Goal: Transaction & Acquisition: Purchase product/service

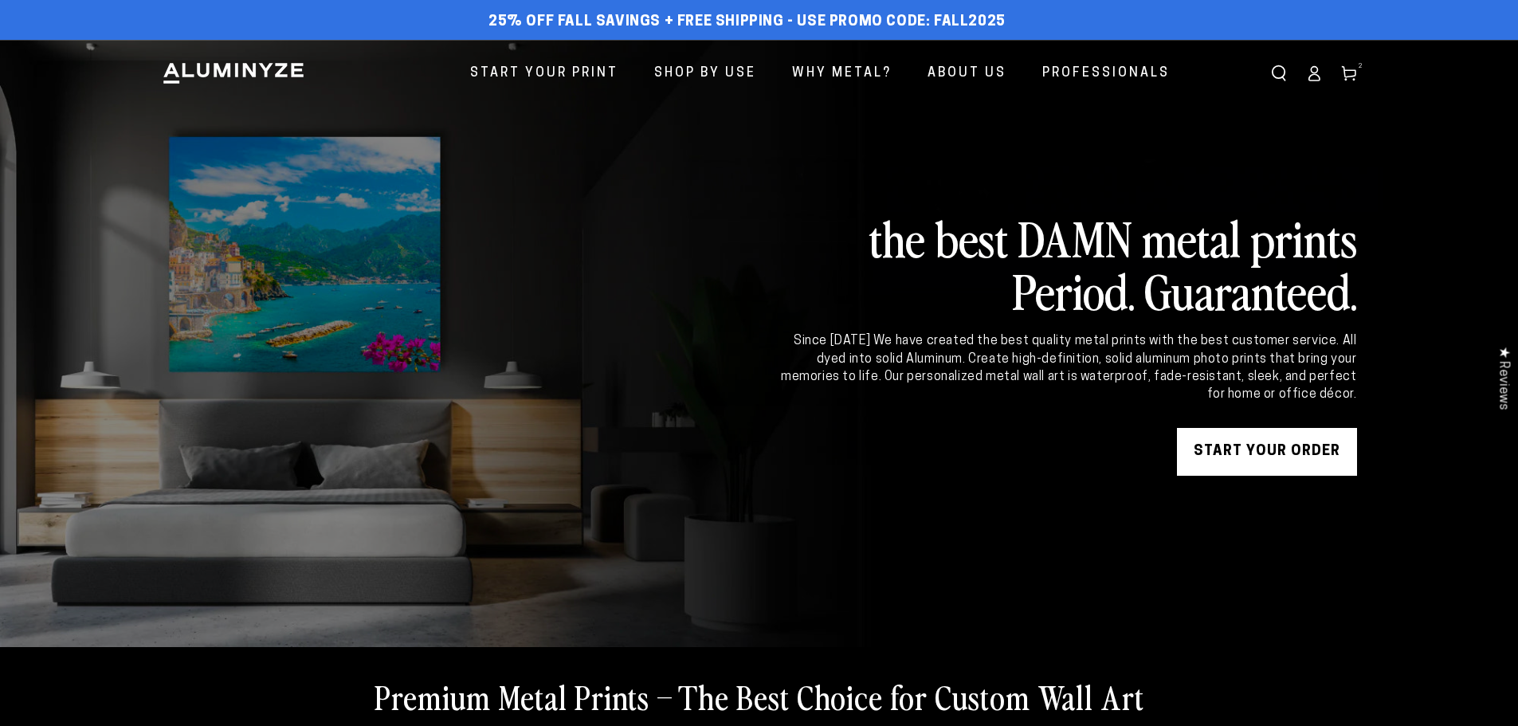
click at [1349, 72] on icon at bounding box center [1349, 73] width 16 height 16
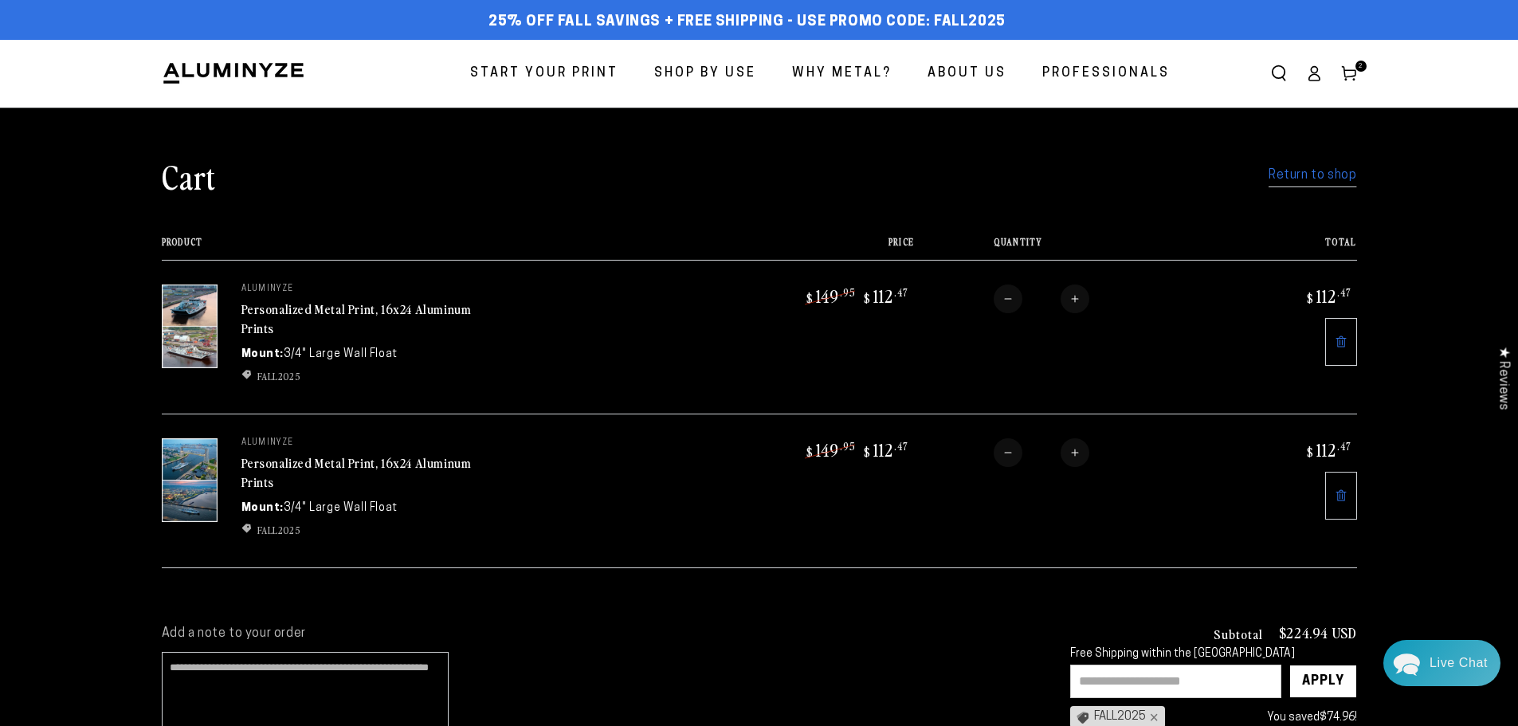
click at [288, 308] on link "Personalized Metal Print, 16x24 Aluminum Prints" at bounding box center [357, 319] width 230 height 38
click at [298, 311] on link "Personalized Metal Print, 16x24 Aluminum Prints" at bounding box center [357, 319] width 230 height 38
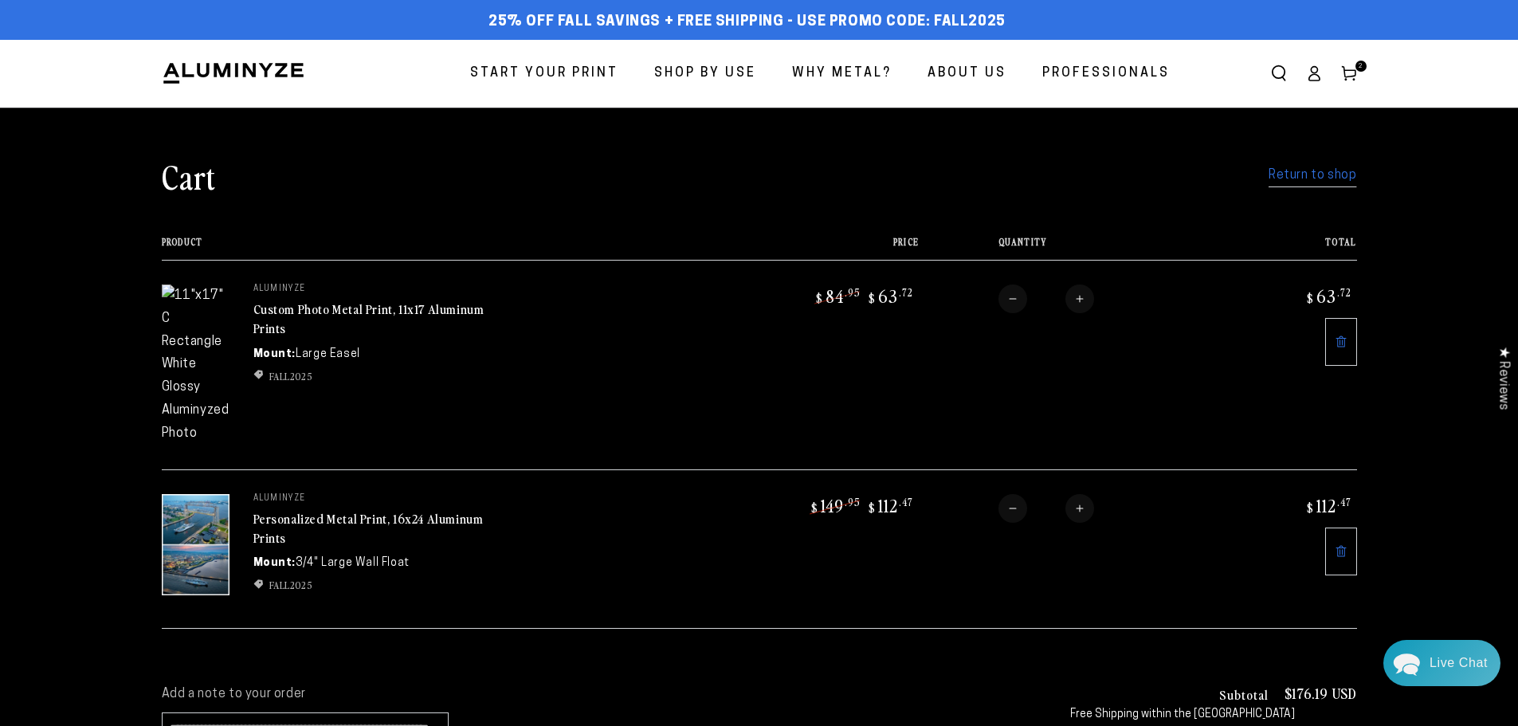
click at [288, 316] on link "Custom Photo Metal Print, 11x17 Aluminum Prints" at bounding box center [368, 319] width 231 height 38
click at [1341, 348] on icon at bounding box center [1341, 342] width 13 height 13
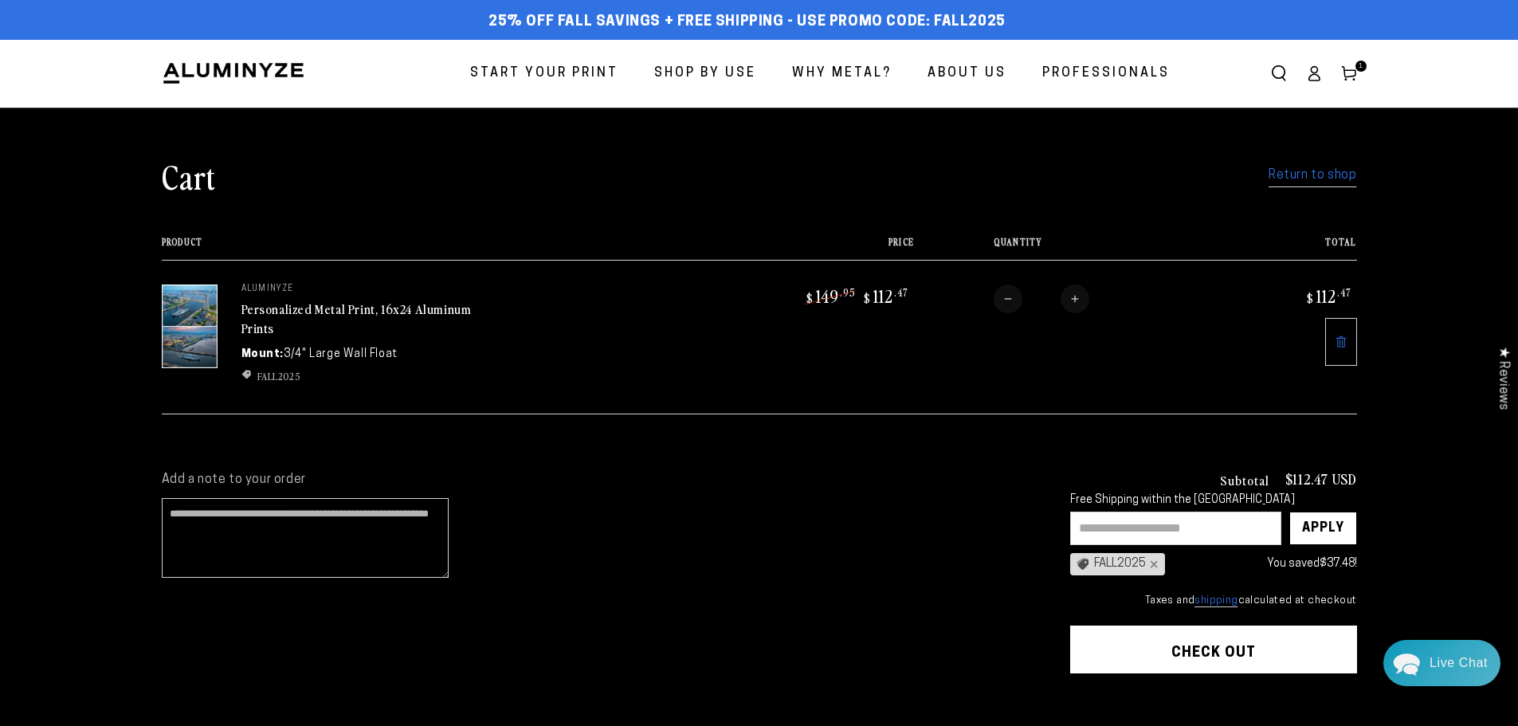
click at [1343, 340] on icon at bounding box center [1341, 342] width 13 height 13
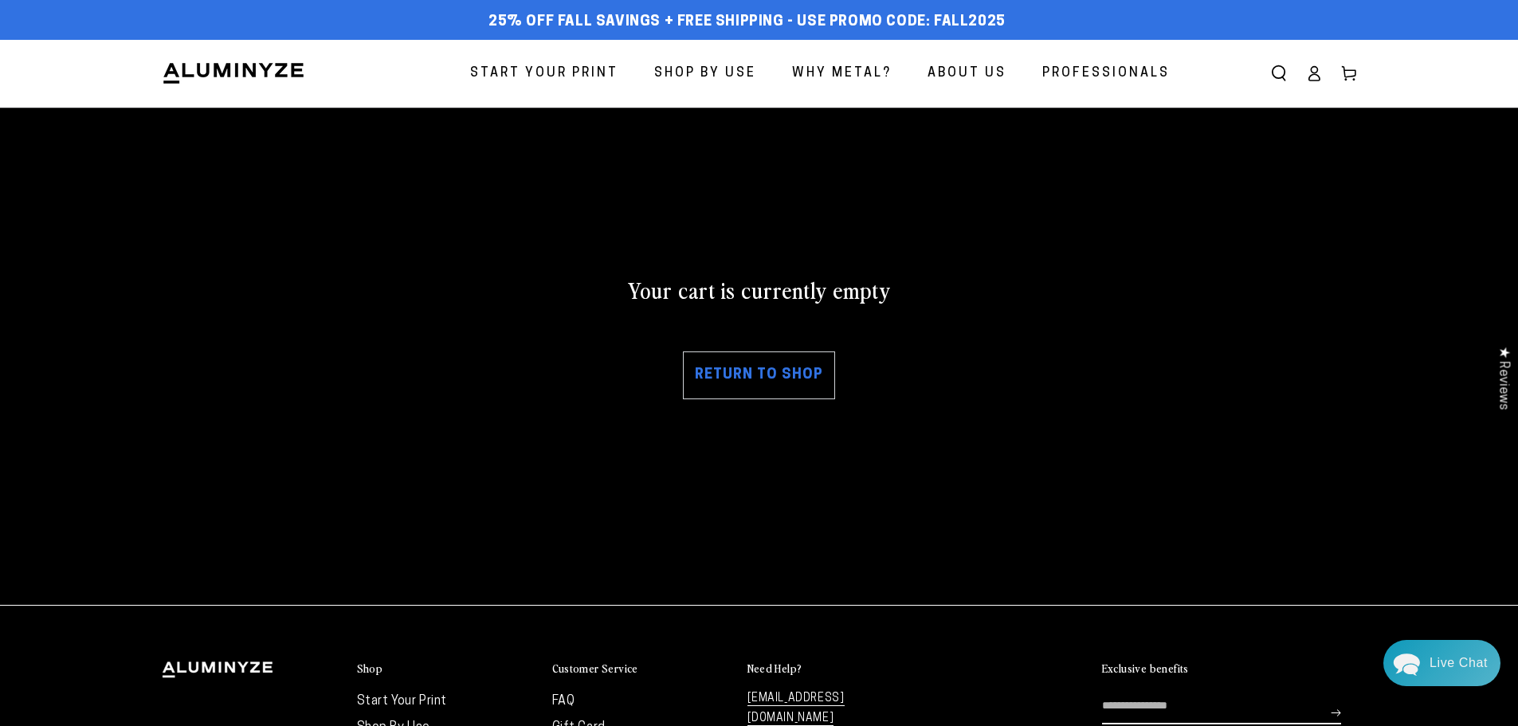
click at [594, 76] on span "Start Your Print" at bounding box center [544, 73] width 148 height 23
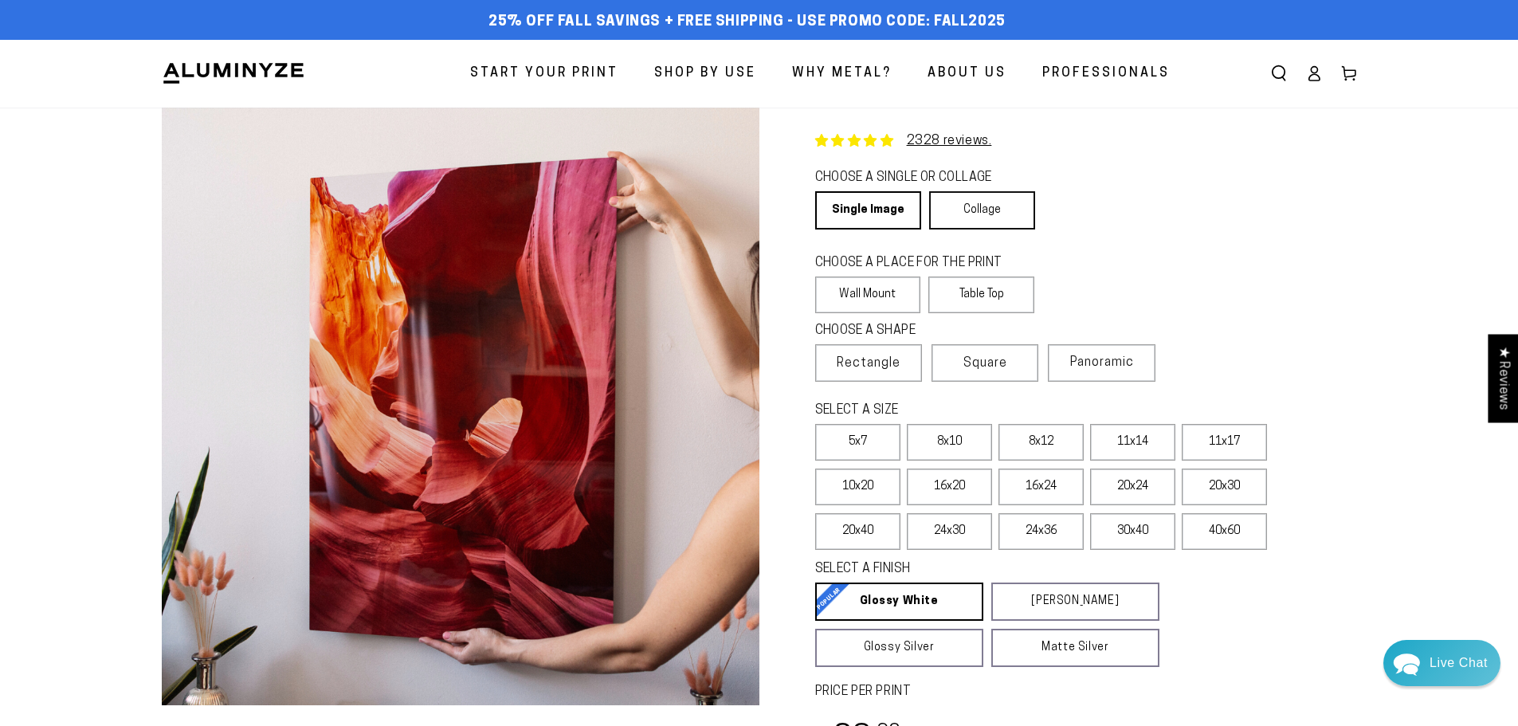
click at [958, 218] on link "Collage" at bounding box center [982, 210] width 106 height 38
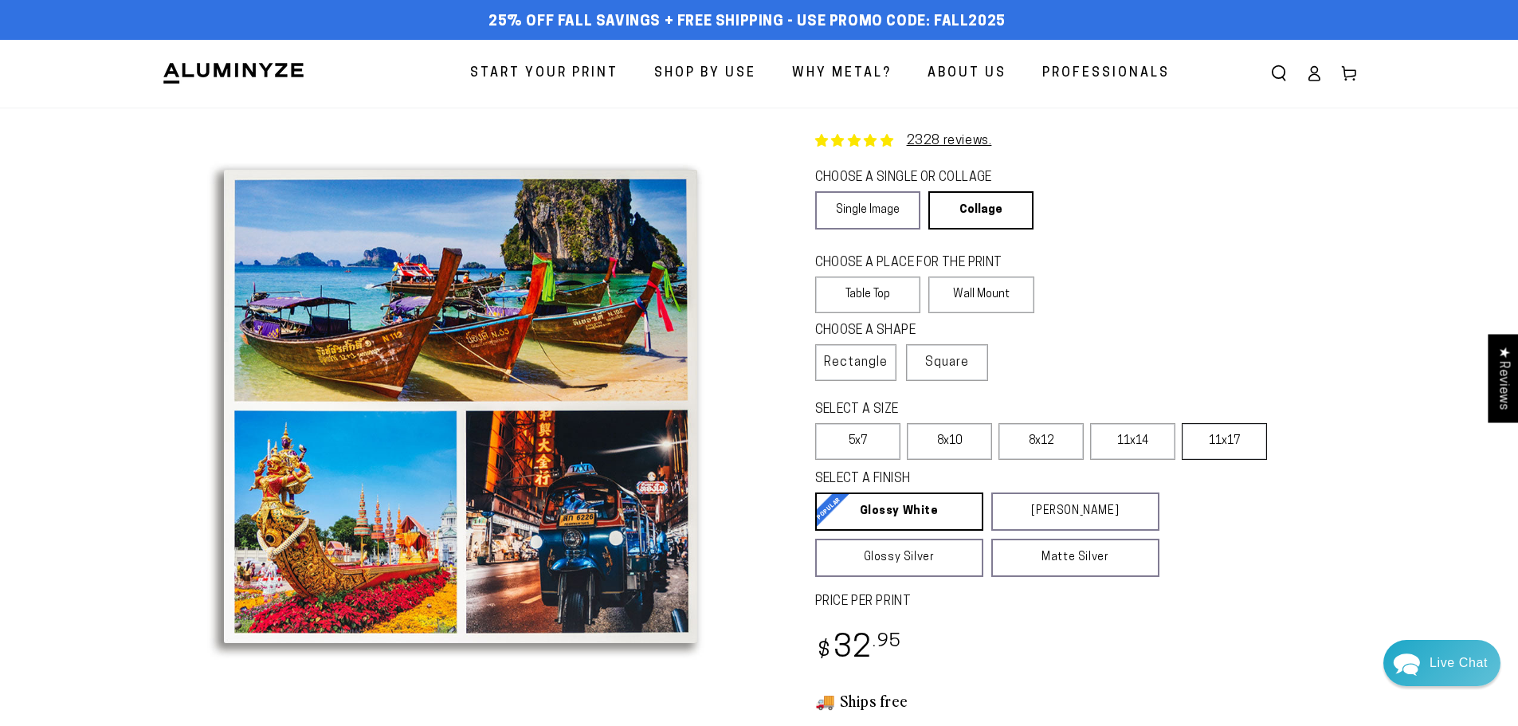
click at [1212, 442] on label "11x17" at bounding box center [1224, 441] width 85 height 37
click at [949, 293] on label "Wall Mount" at bounding box center [982, 295] width 106 height 37
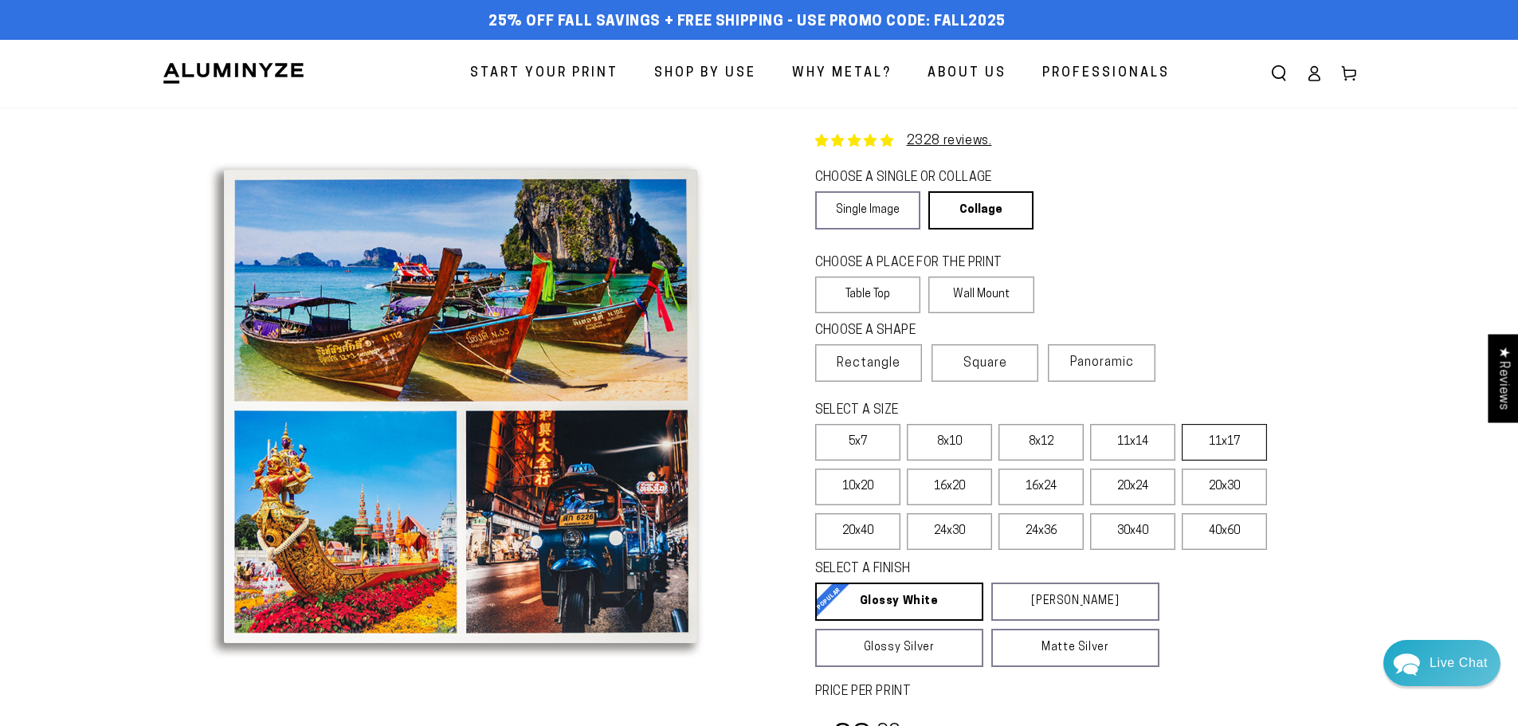
click at [1243, 435] on label "11x17" at bounding box center [1224, 442] width 85 height 37
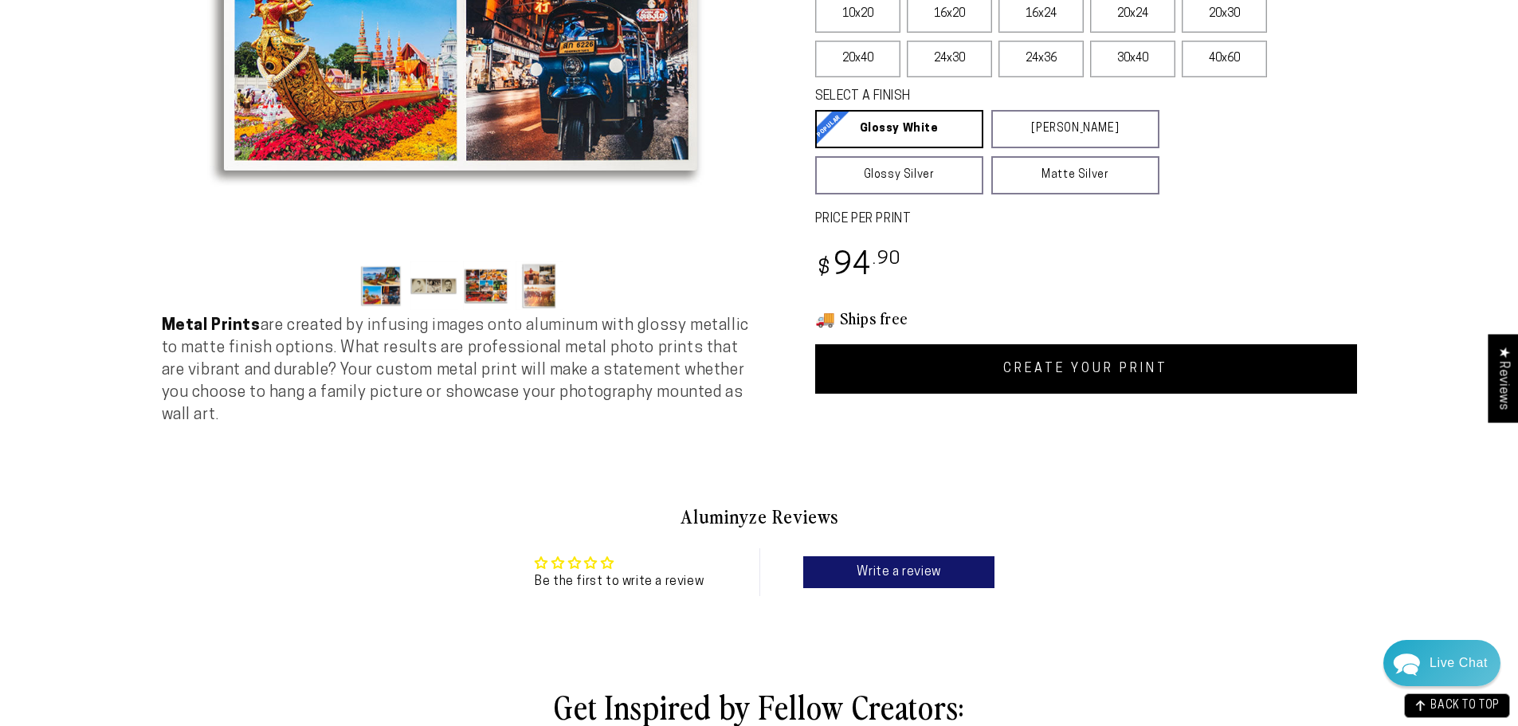
scroll to position [239, 0]
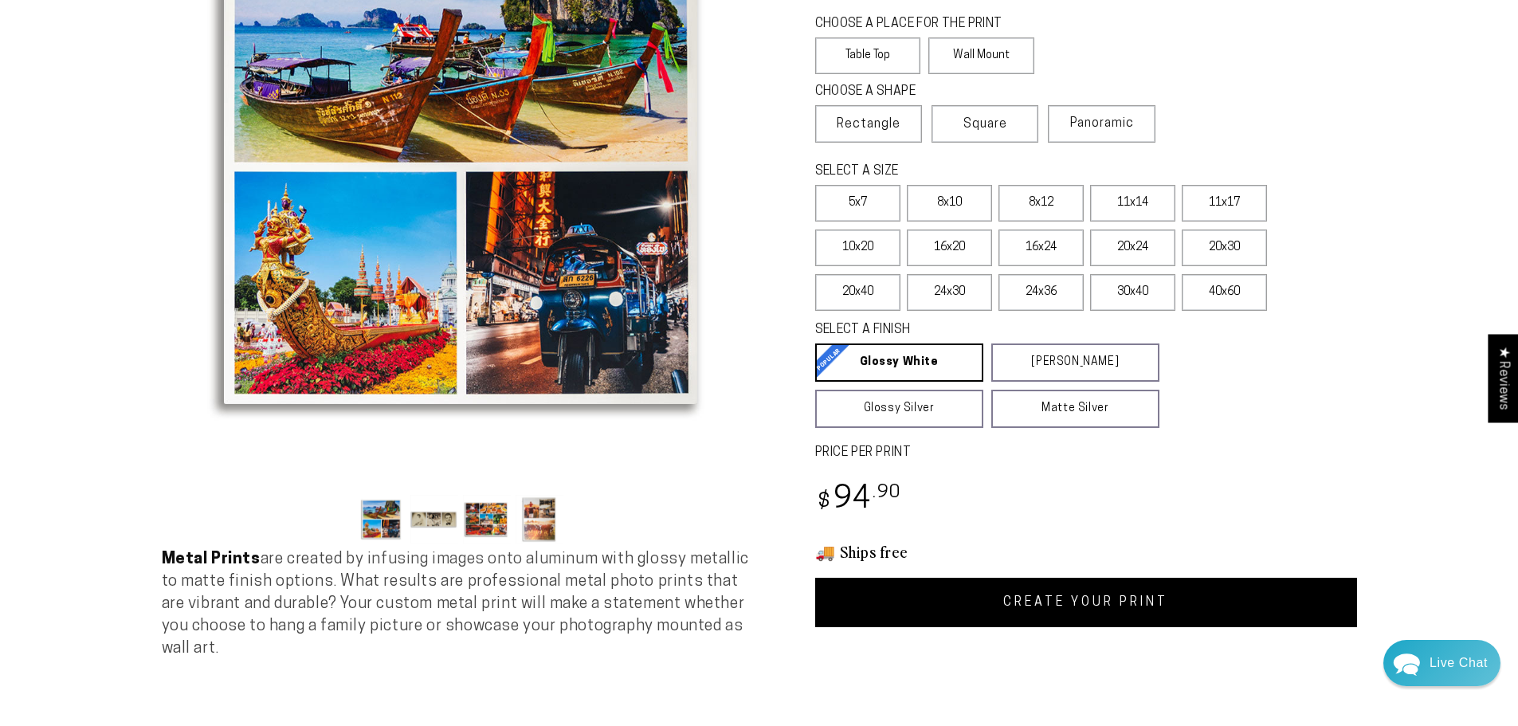
click at [1112, 607] on link "CREATE YOUR PRINT" at bounding box center [1086, 602] width 542 height 49
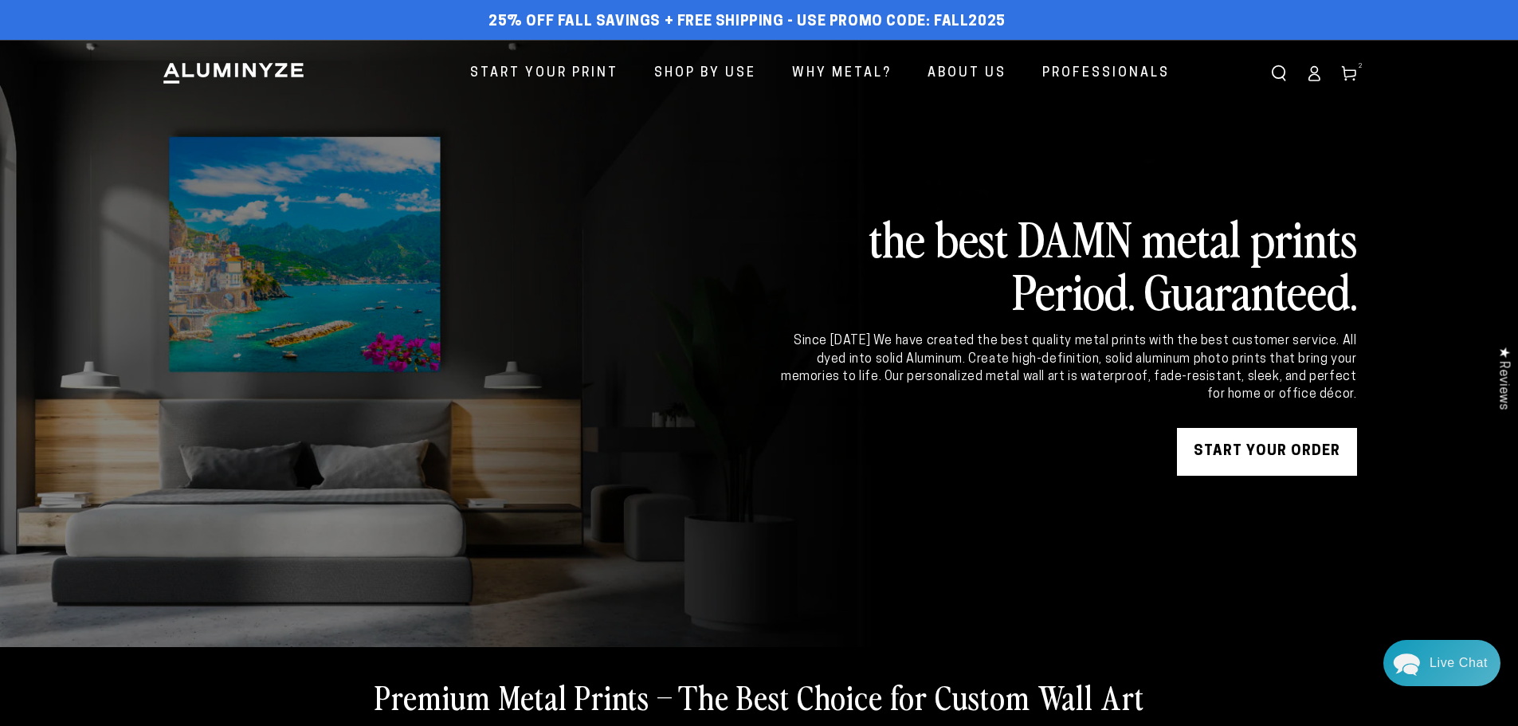
click at [1349, 75] on icon at bounding box center [1349, 73] width 16 height 16
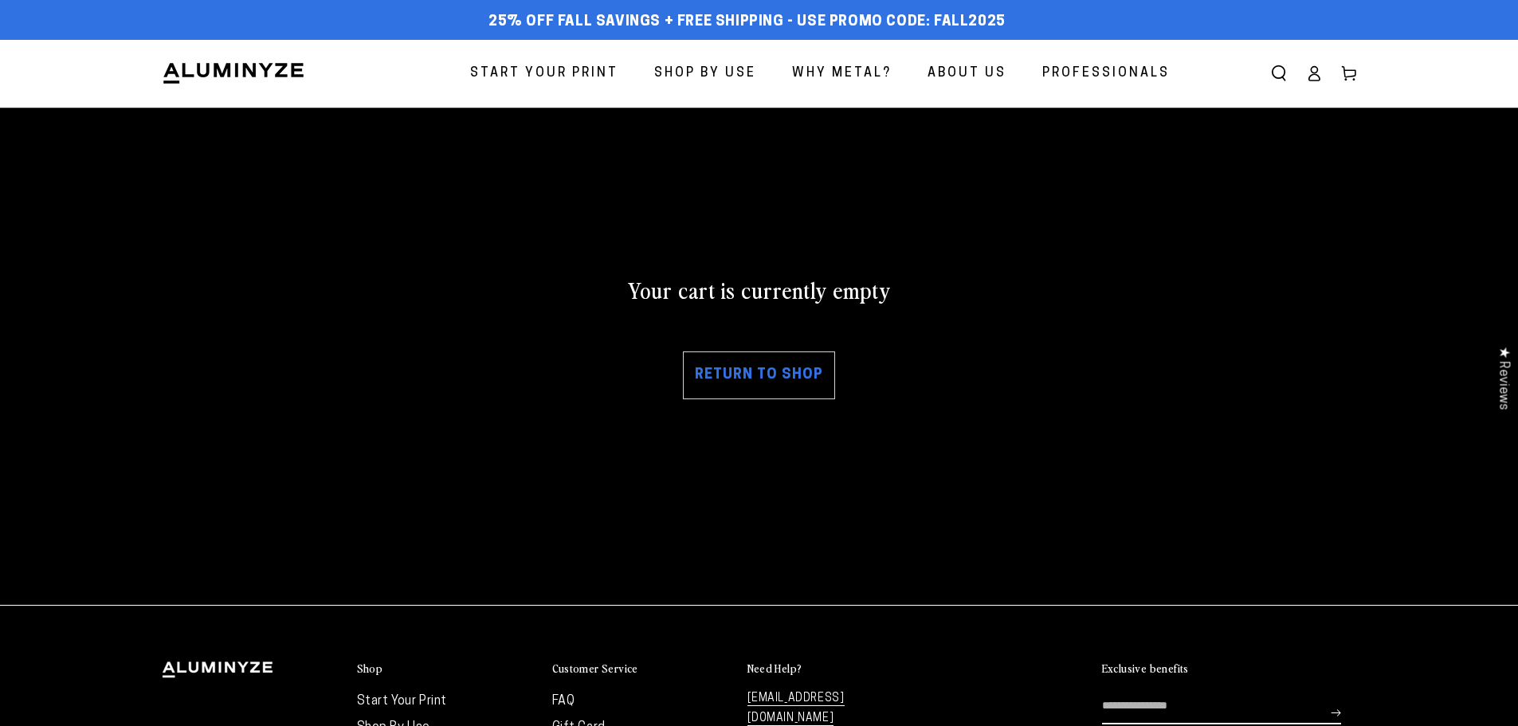
click at [781, 370] on link "Return to shop" at bounding box center [759, 376] width 152 height 48
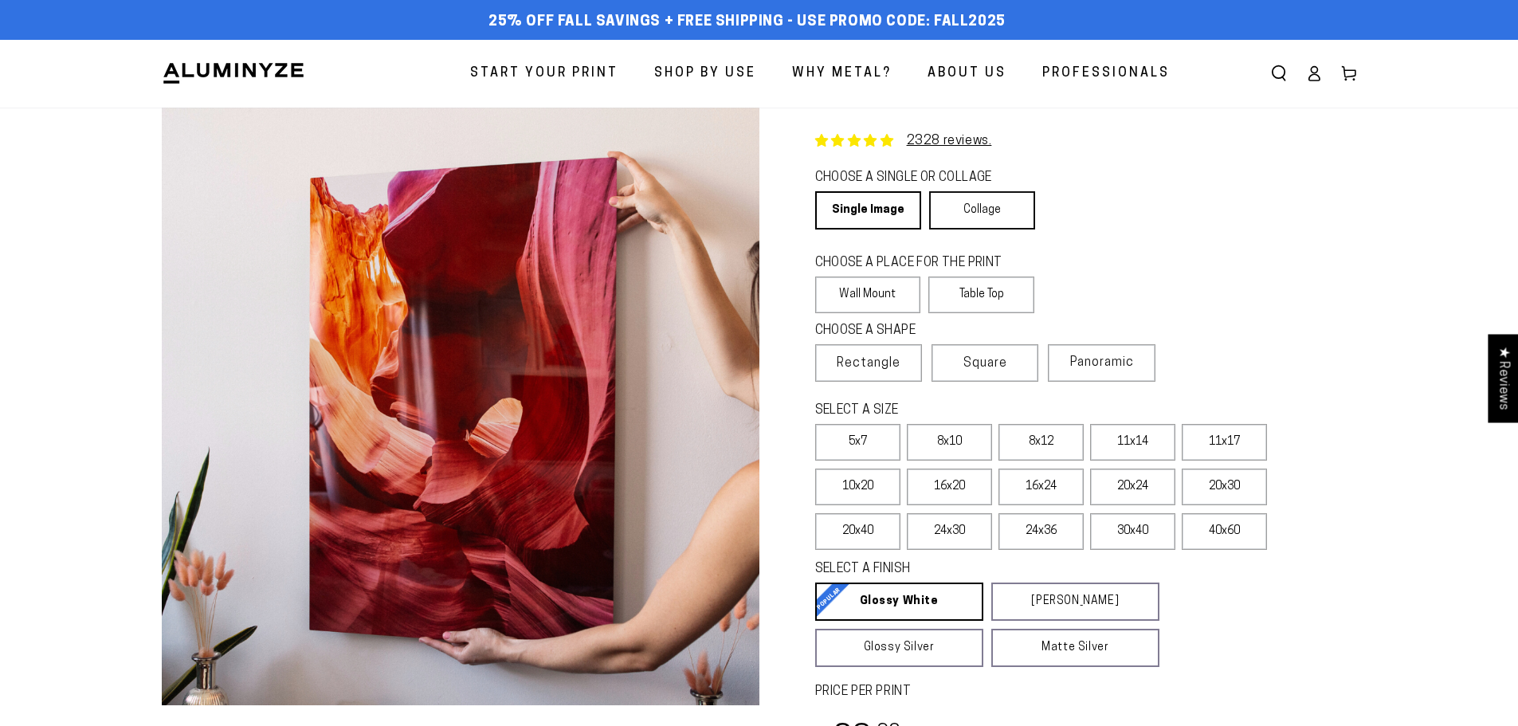
click at [966, 220] on link "Collage" at bounding box center [982, 210] width 106 height 38
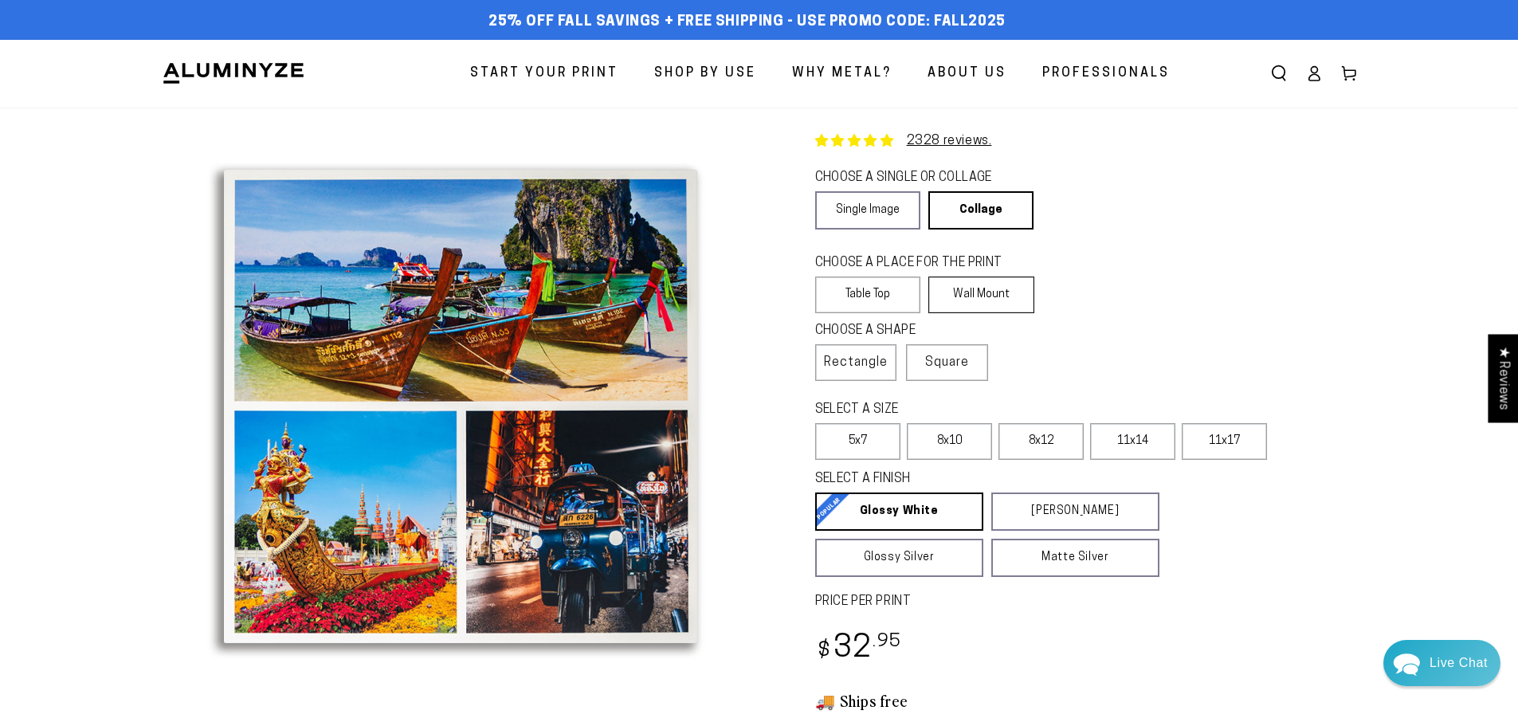
click at [990, 286] on label "Wall Mount" at bounding box center [982, 295] width 106 height 37
